Goal: Information Seeking & Learning: Learn about a topic

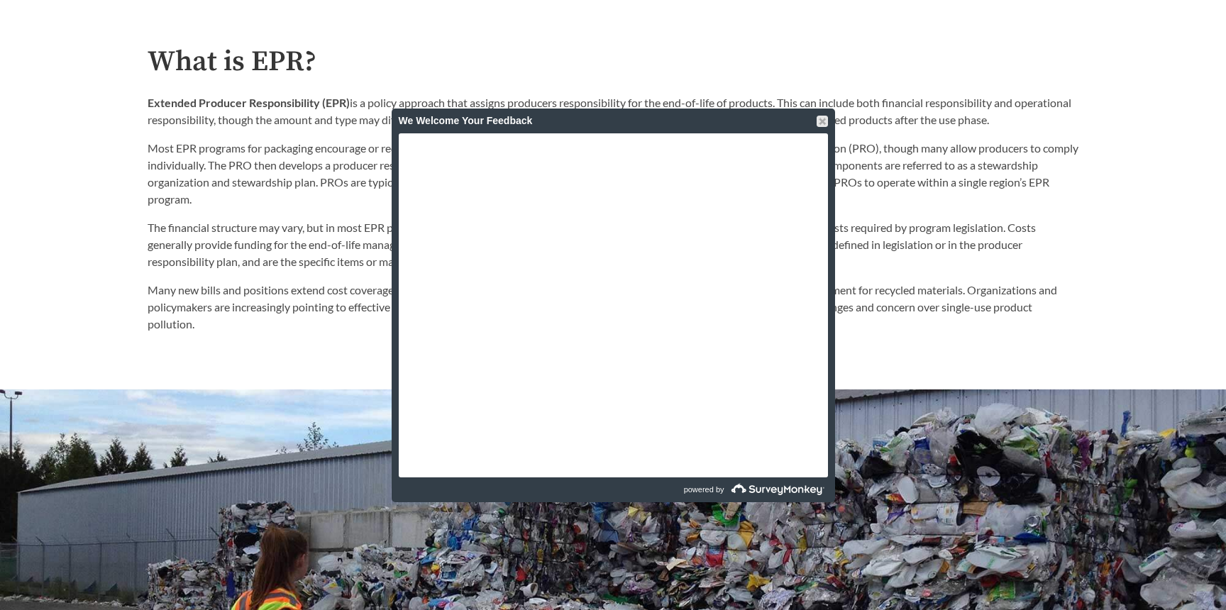
scroll to position [852, 0]
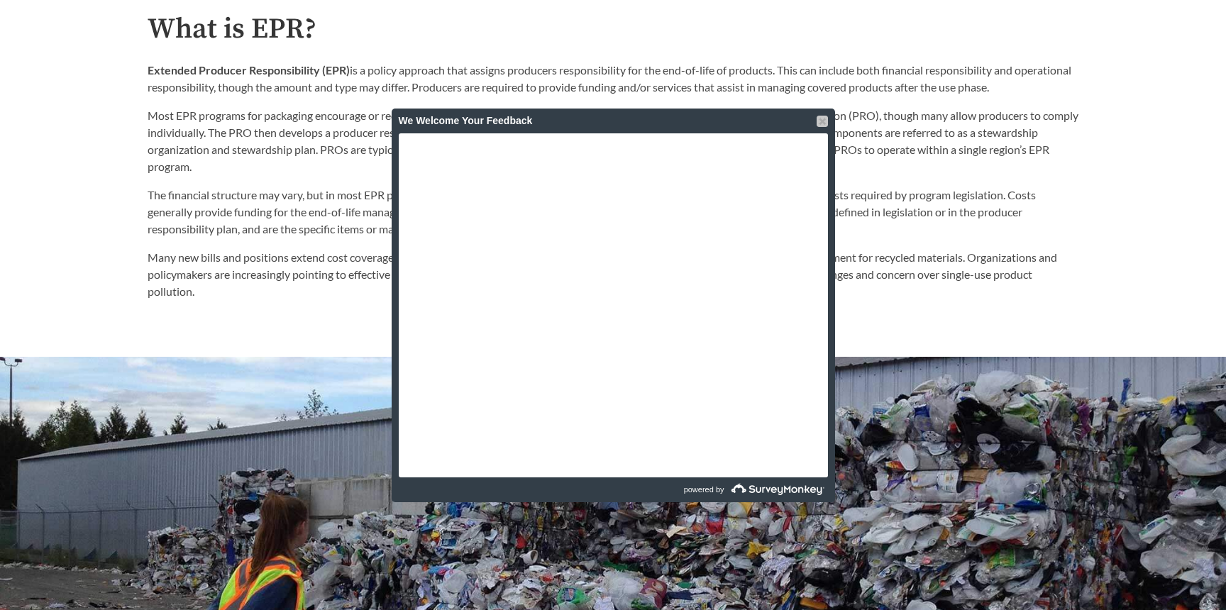
click at [825, 120] on div at bounding box center [822, 121] width 11 height 11
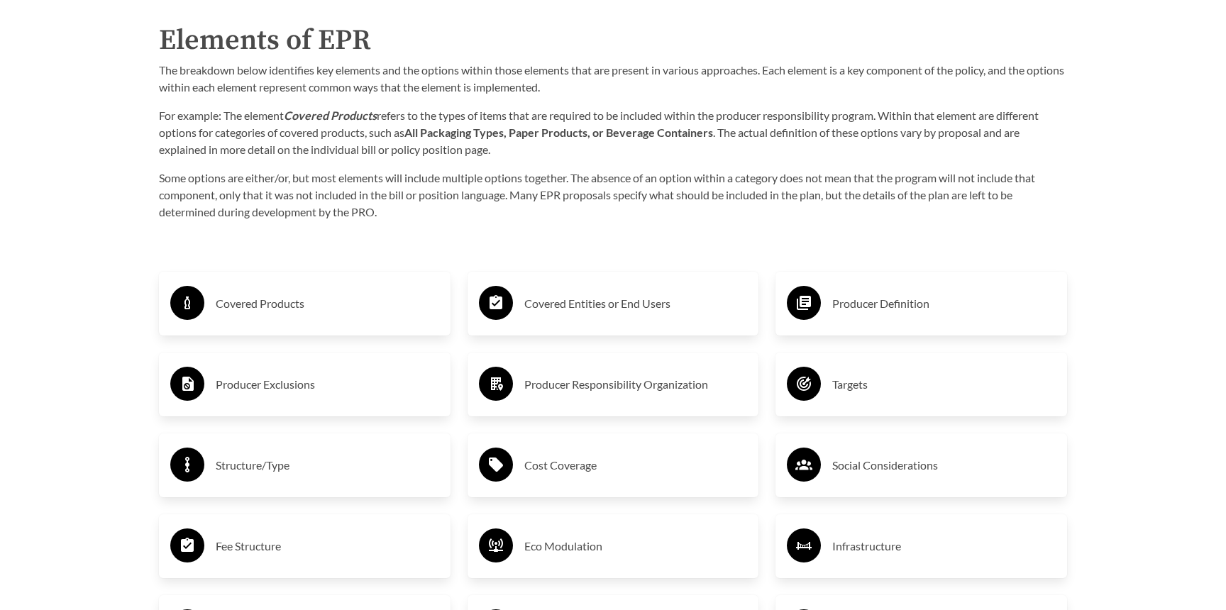
scroll to position [2285, 0]
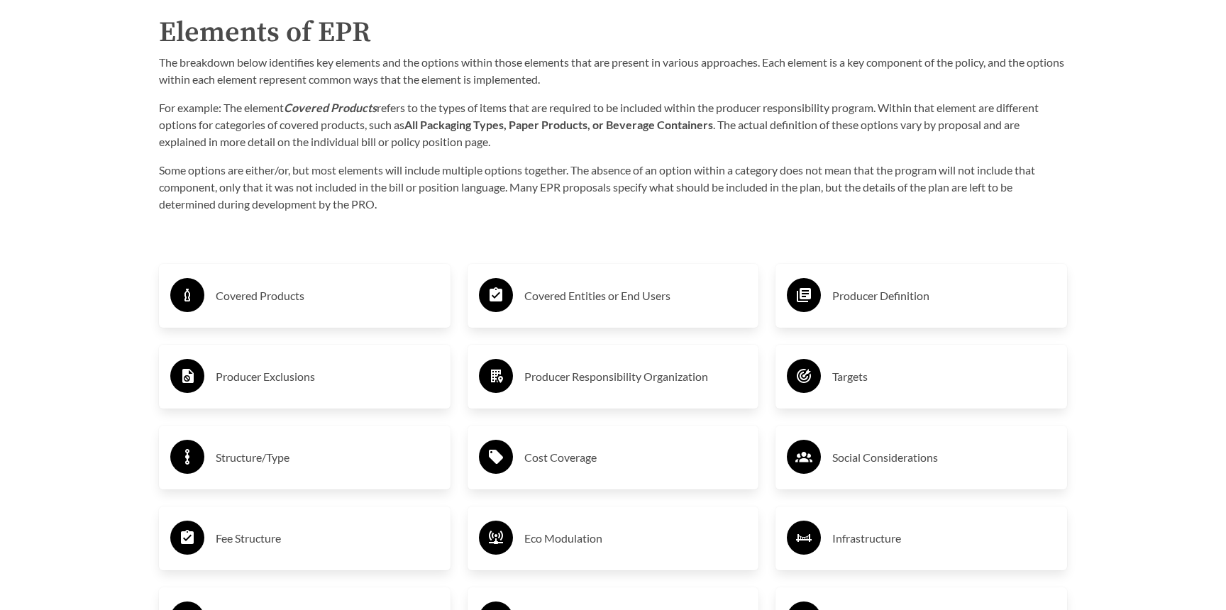
click at [298, 297] on h3 "Covered Products" at bounding box center [328, 296] width 224 height 23
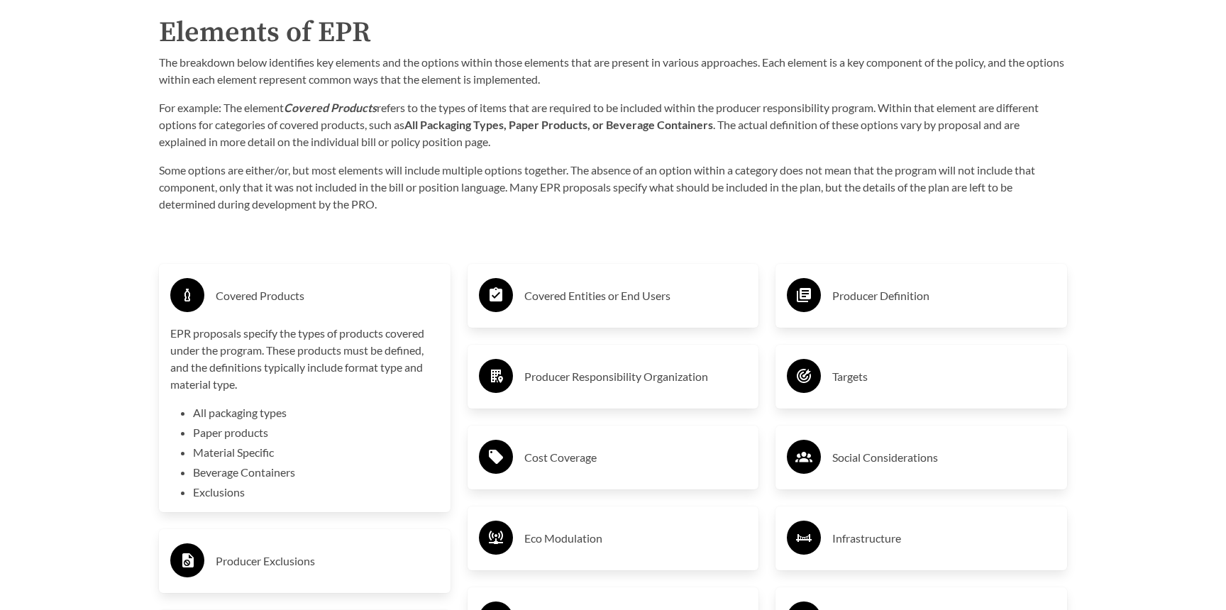
click at [615, 303] on h3 "Covered Entities or End Users" at bounding box center [637, 296] width 224 height 23
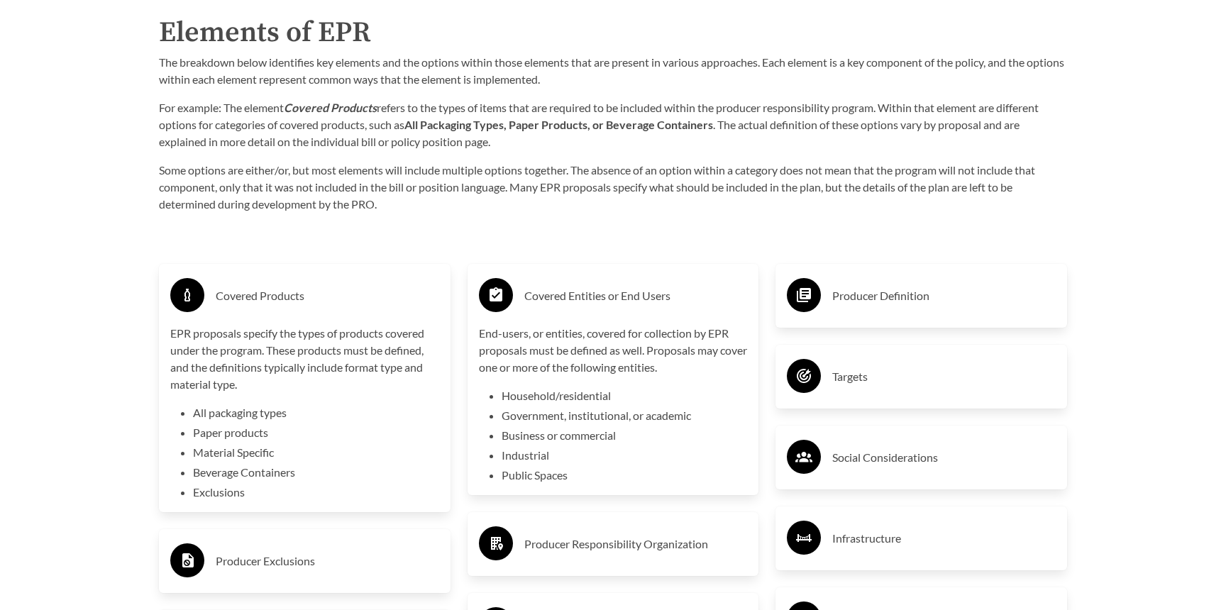
click at [332, 311] on div "Covered Products" at bounding box center [304, 295] width 269 height 41
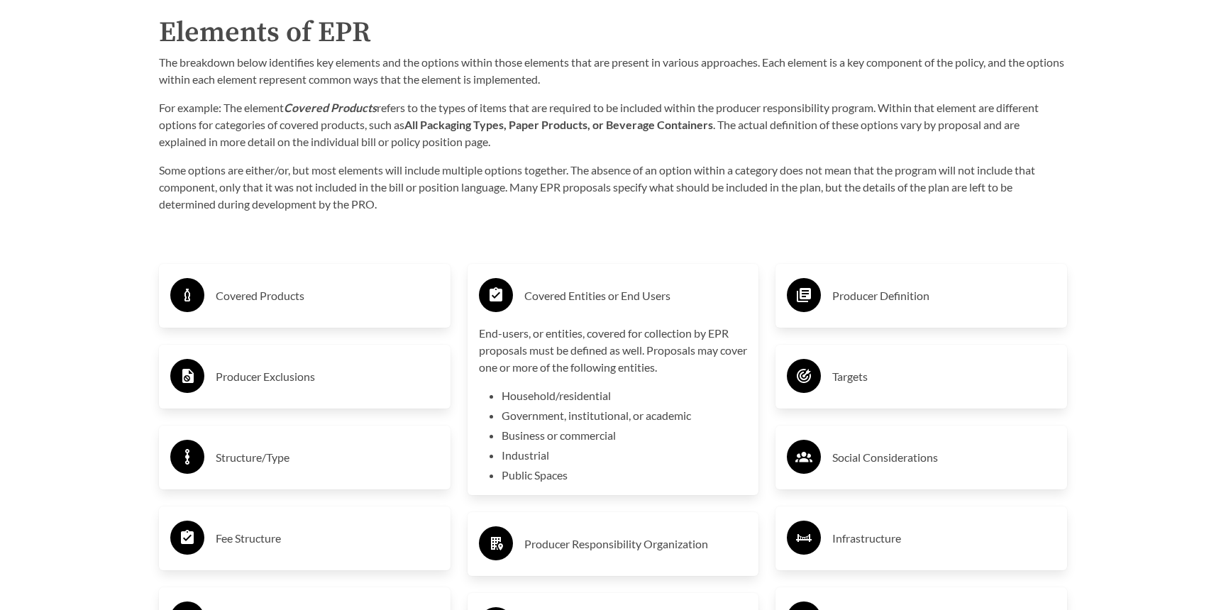
click at [616, 292] on h3 "Covered Entities or End Users" at bounding box center [637, 296] width 224 height 23
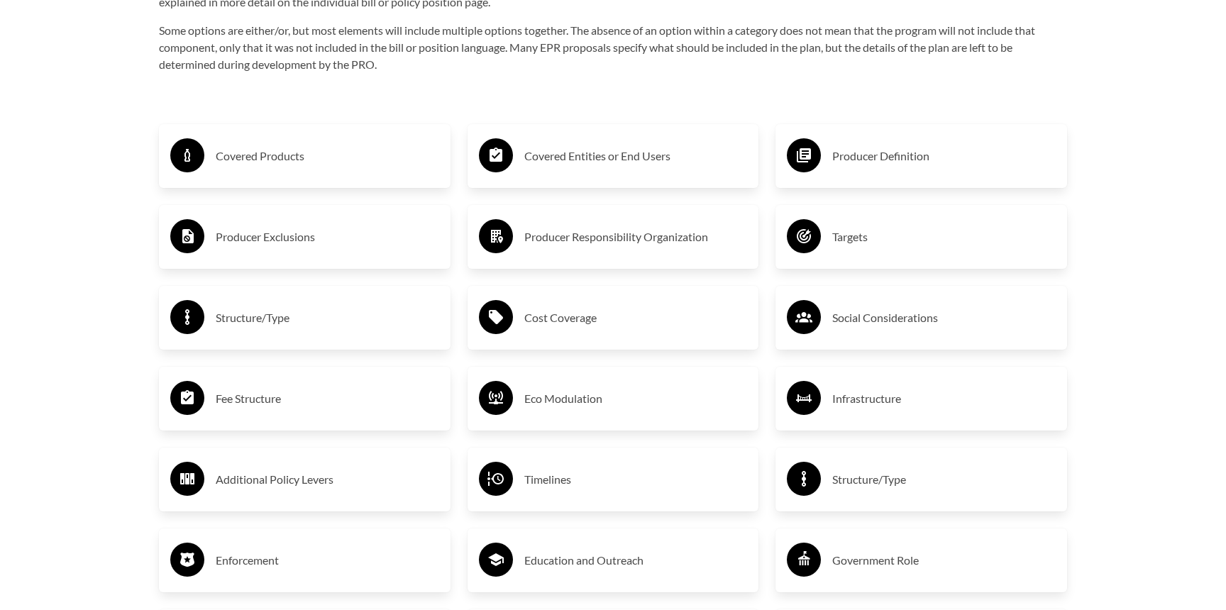
scroll to position [2427, 0]
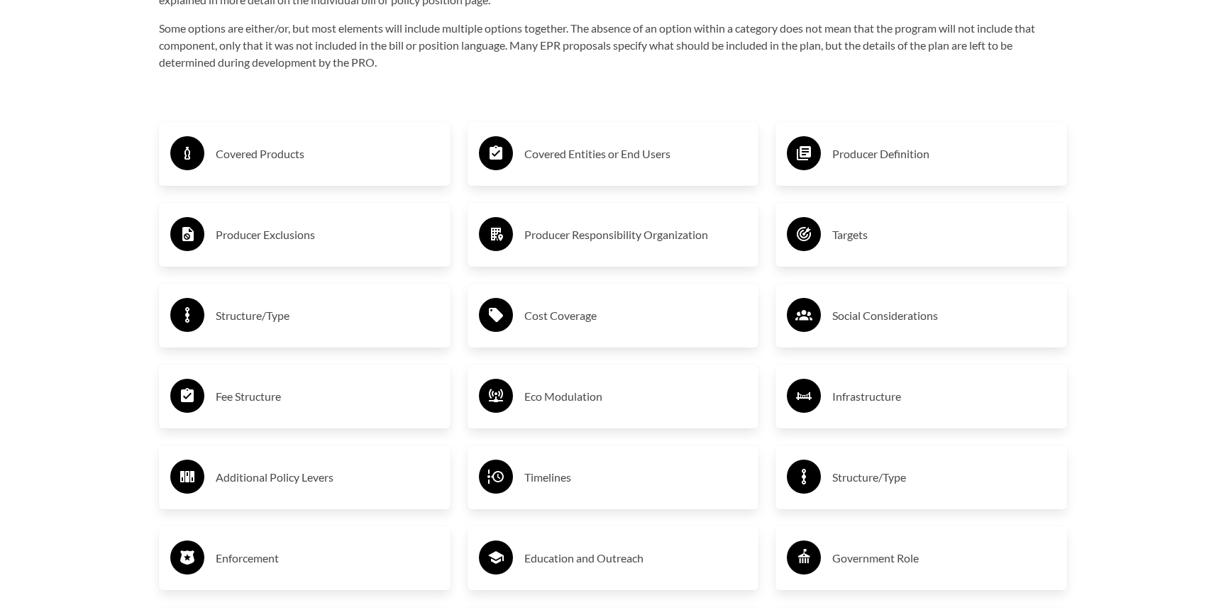
click at [612, 309] on h3 "Cost Coverage" at bounding box center [637, 315] width 224 height 23
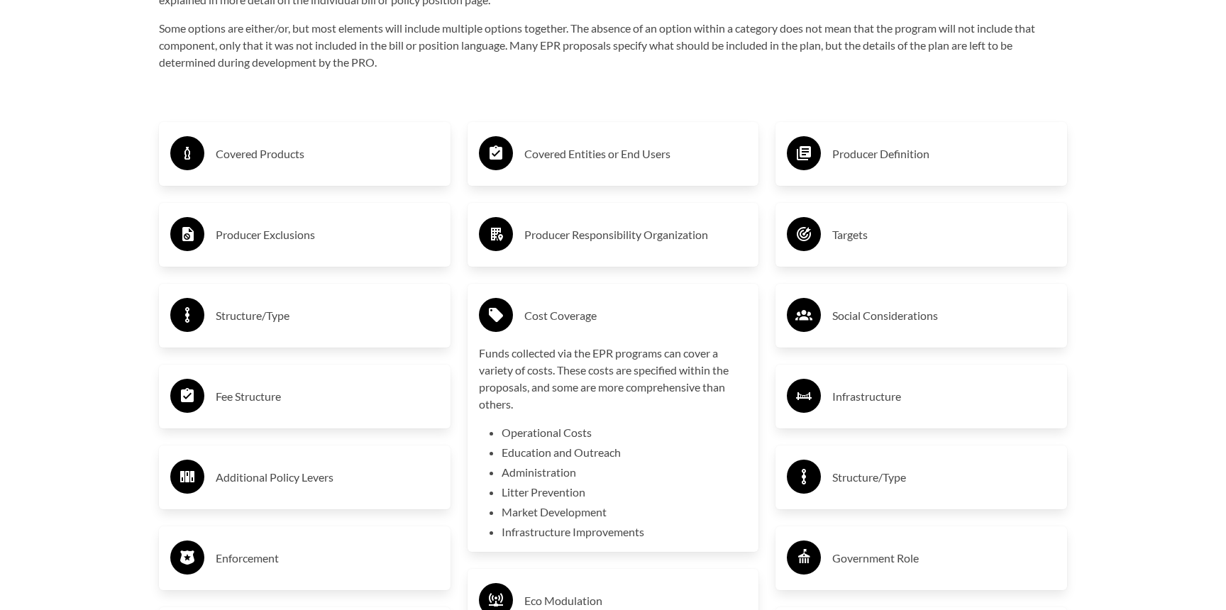
click at [612, 309] on h3 "Cost Coverage" at bounding box center [637, 315] width 224 height 23
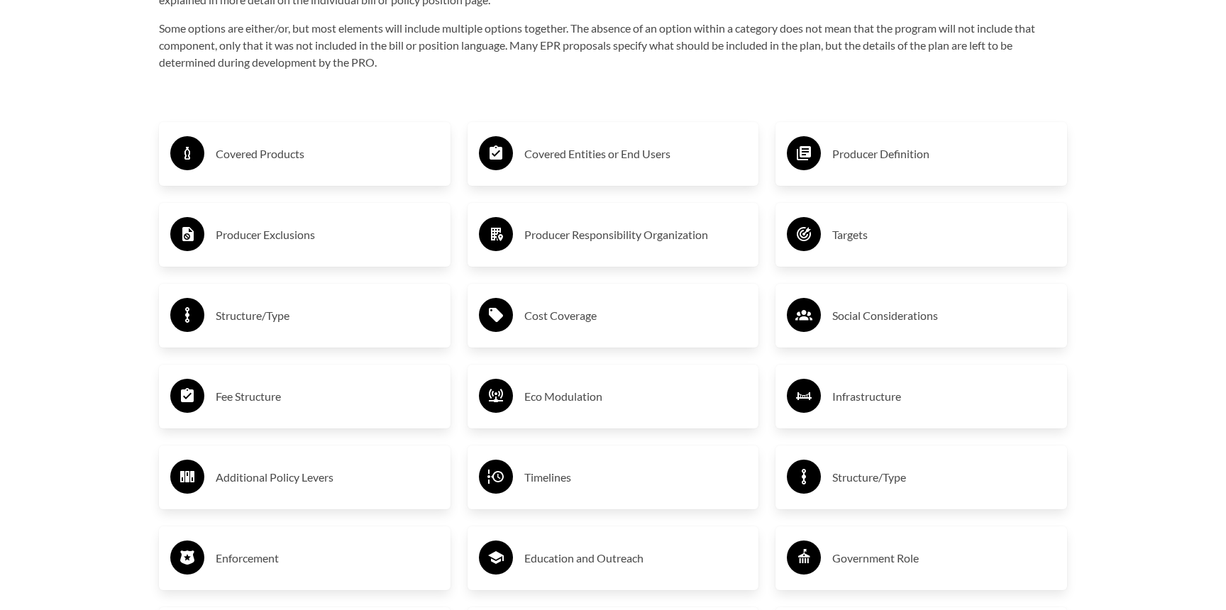
click at [363, 401] on h3 "Fee Structure" at bounding box center [328, 396] width 224 height 23
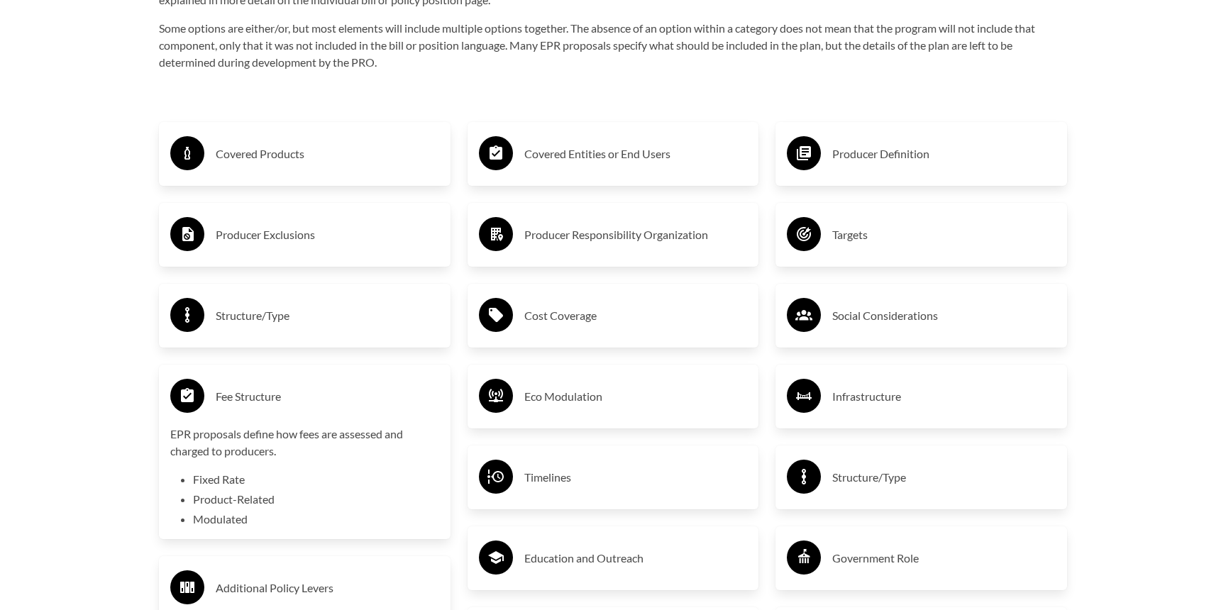
click at [305, 401] on h3 "Fee Structure" at bounding box center [328, 396] width 224 height 23
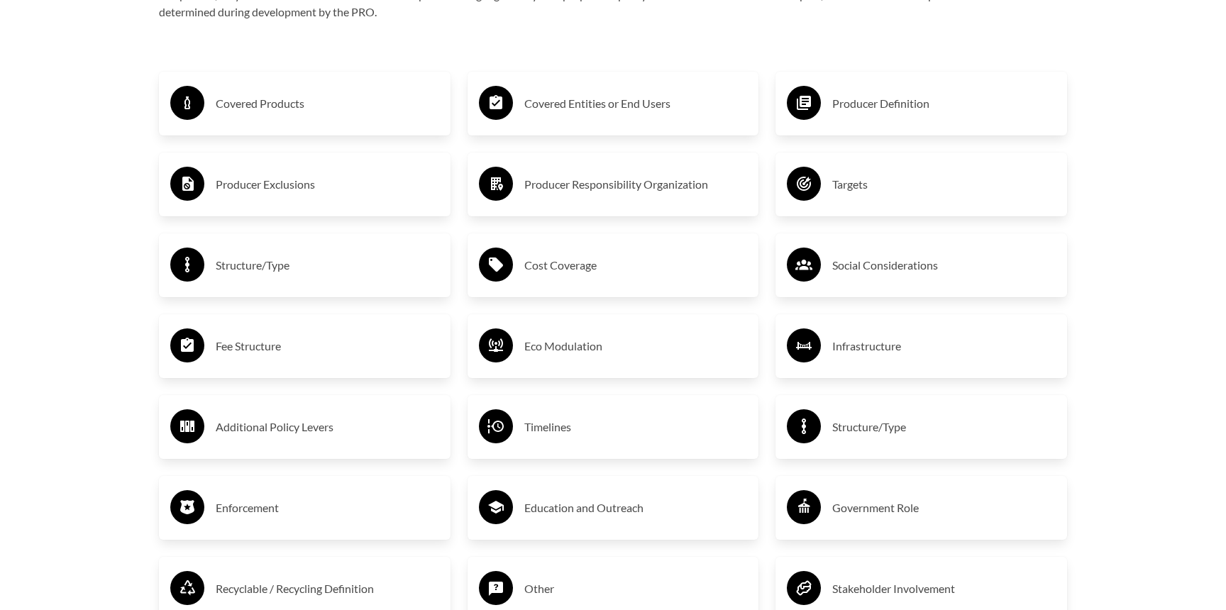
scroll to position [2640, 0]
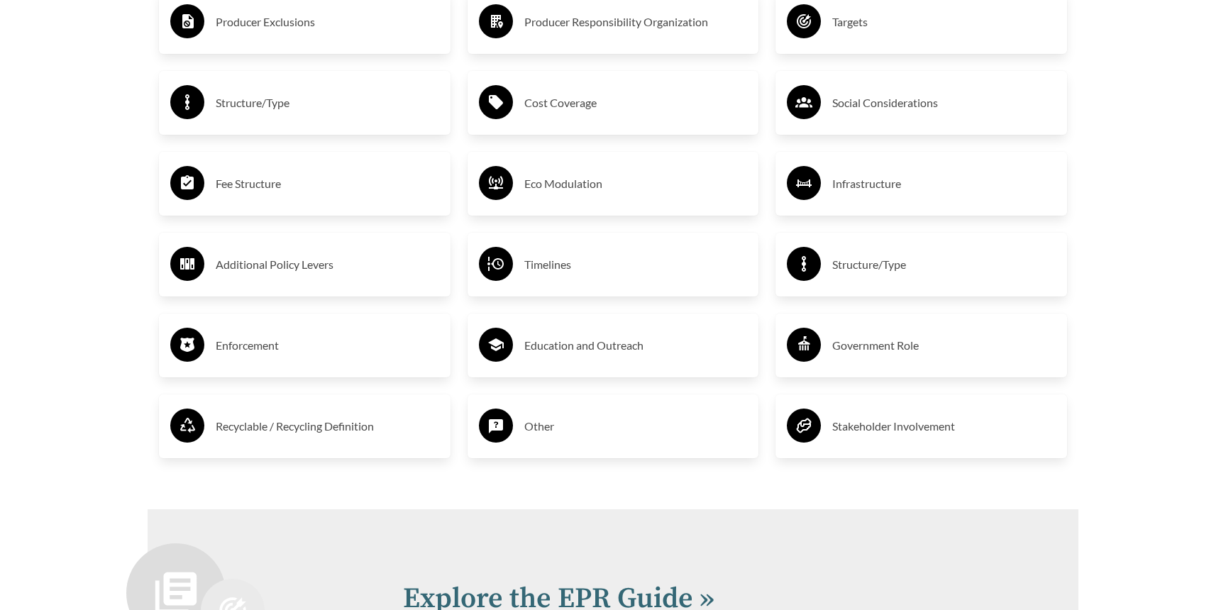
click at [642, 335] on div "Education and Outreach" at bounding box center [613, 345] width 269 height 41
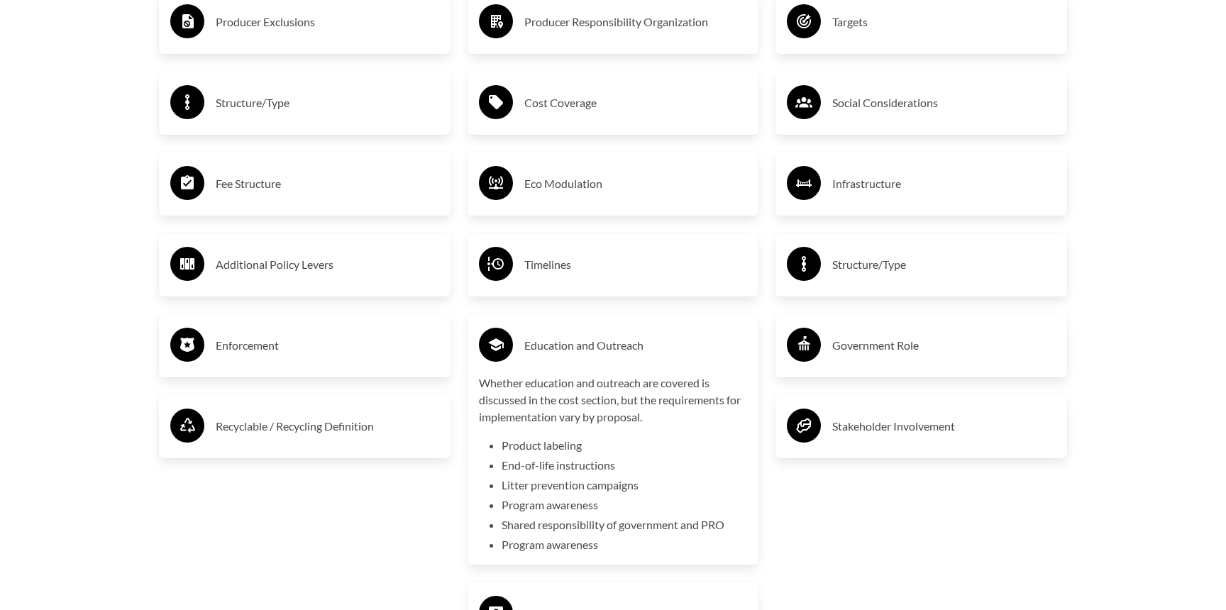
click at [639, 339] on h3 "Education and Outreach" at bounding box center [637, 345] width 224 height 23
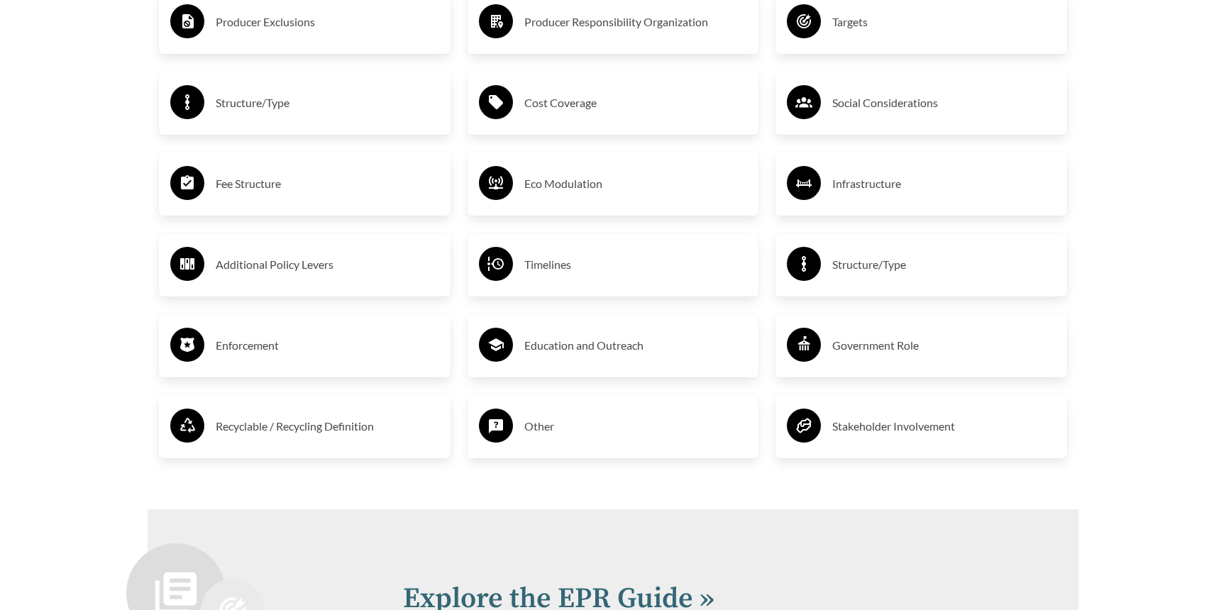
click at [571, 435] on h3 "Other" at bounding box center [637, 426] width 224 height 23
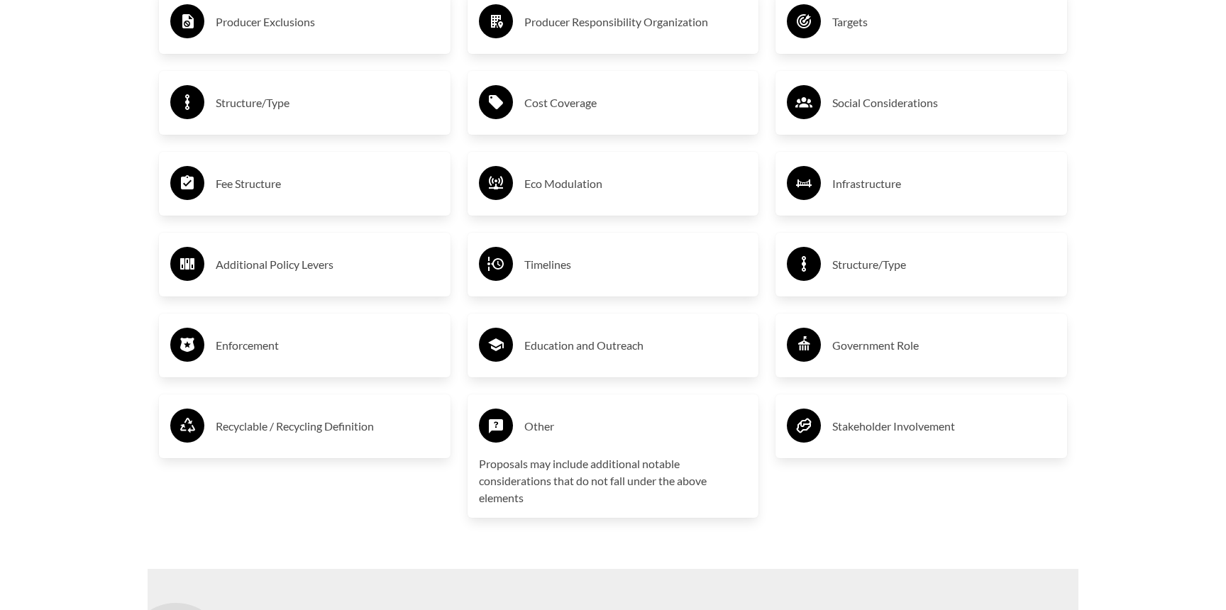
click at [571, 435] on h3 "Other" at bounding box center [637, 426] width 224 height 23
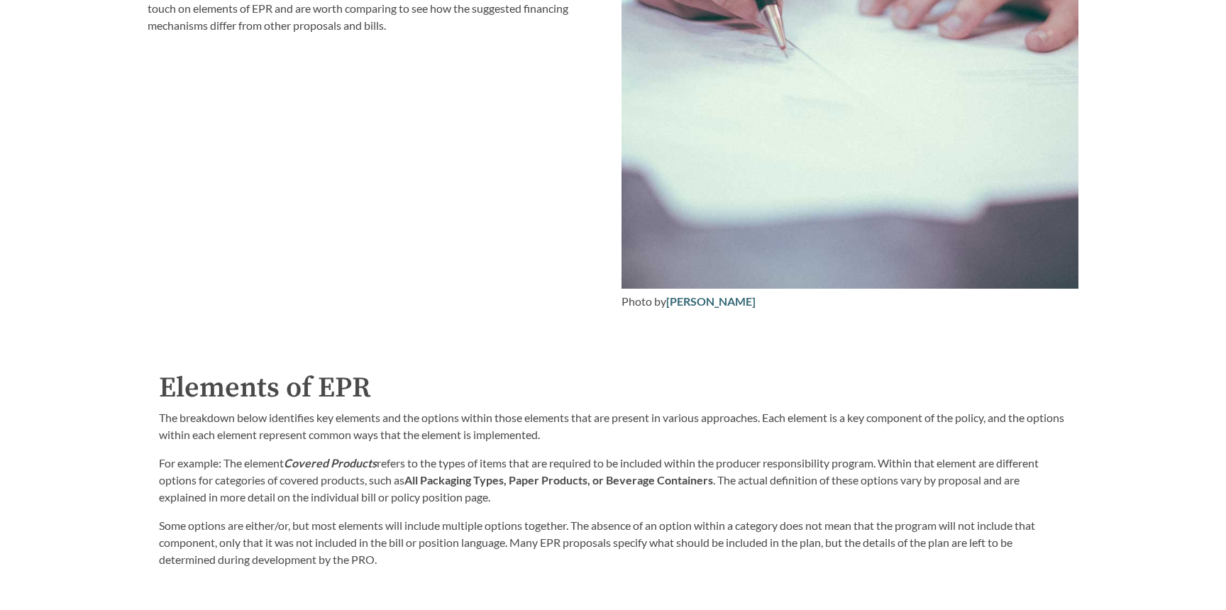
scroll to position [1931, 0]
